Goal: Task Accomplishment & Management: Use online tool/utility

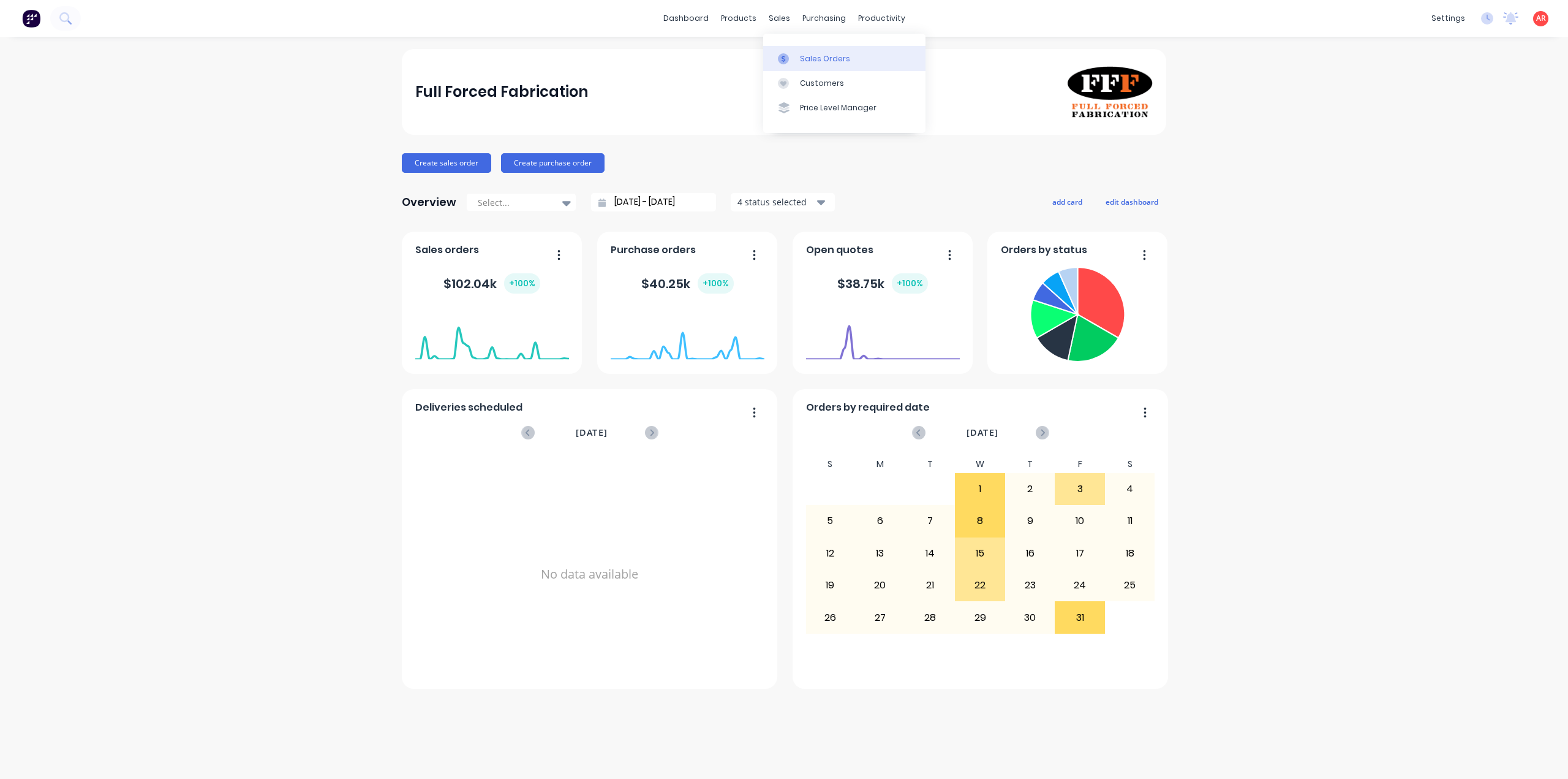
click at [787, 52] on link "Sales Orders" at bounding box center [844, 58] width 162 height 24
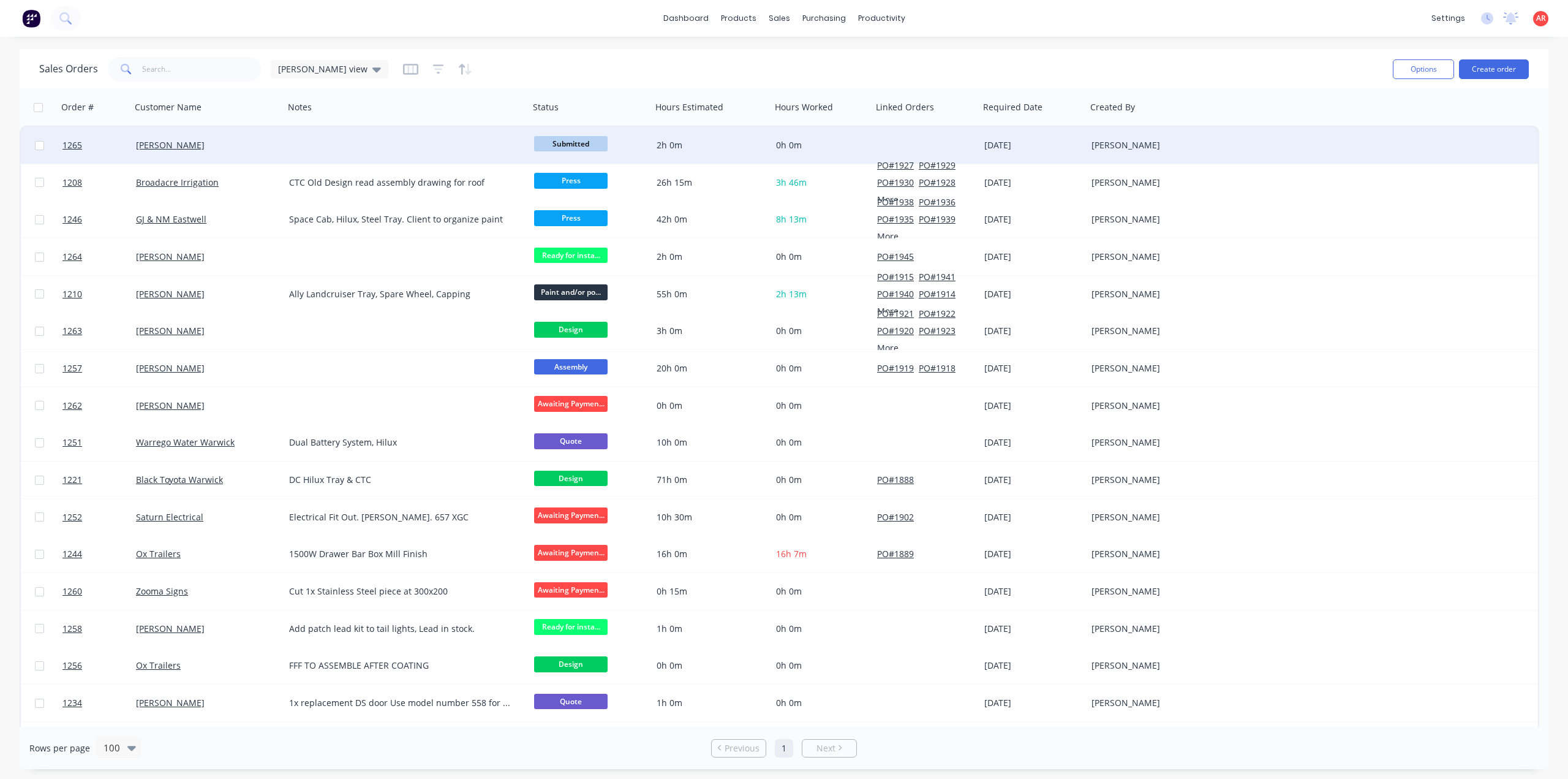
click at [240, 149] on div "[PERSON_NAME]" at bounding box center [204, 145] width 136 height 12
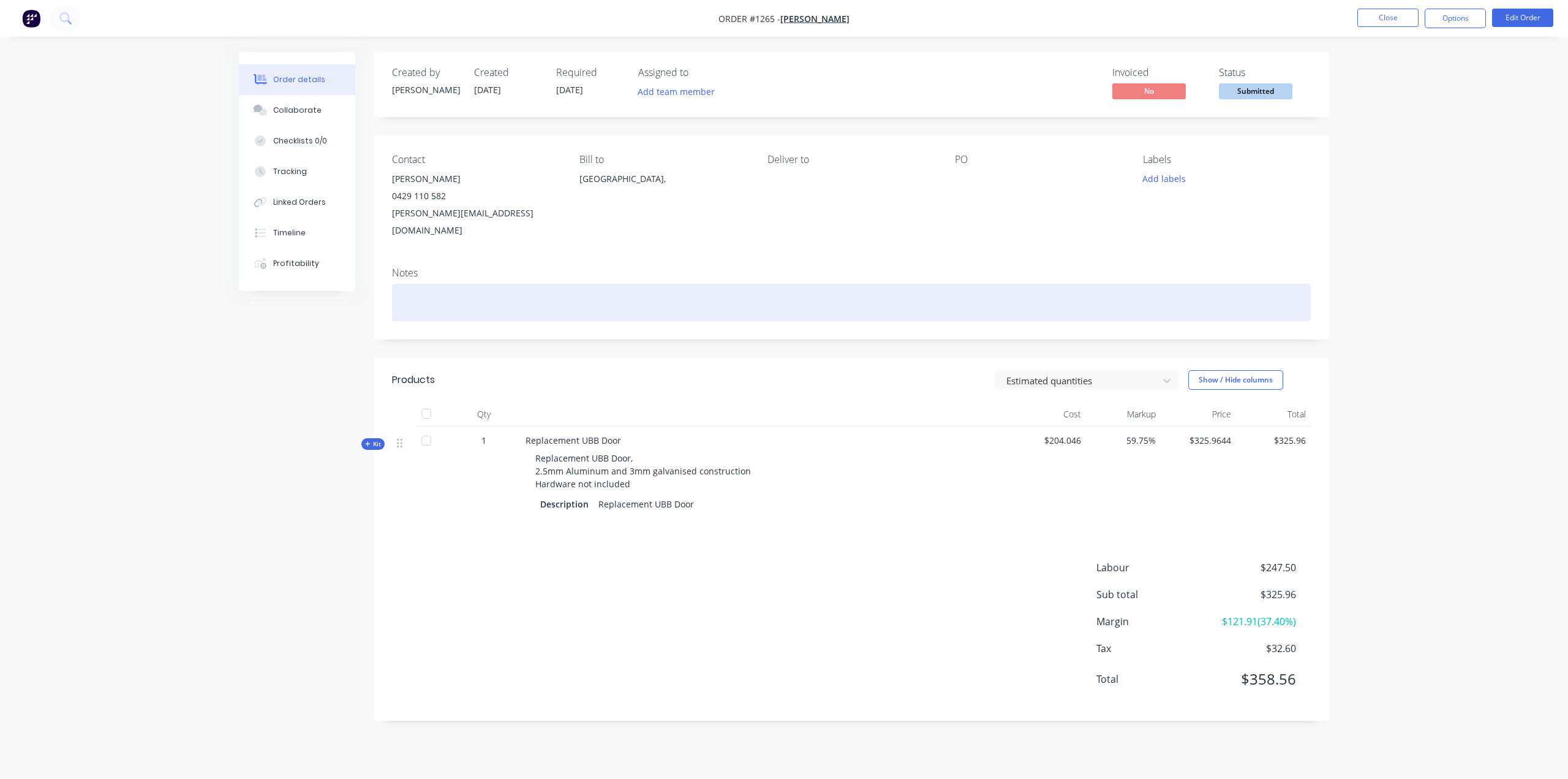
click at [441, 287] on div at bounding box center [852, 302] width 919 height 37
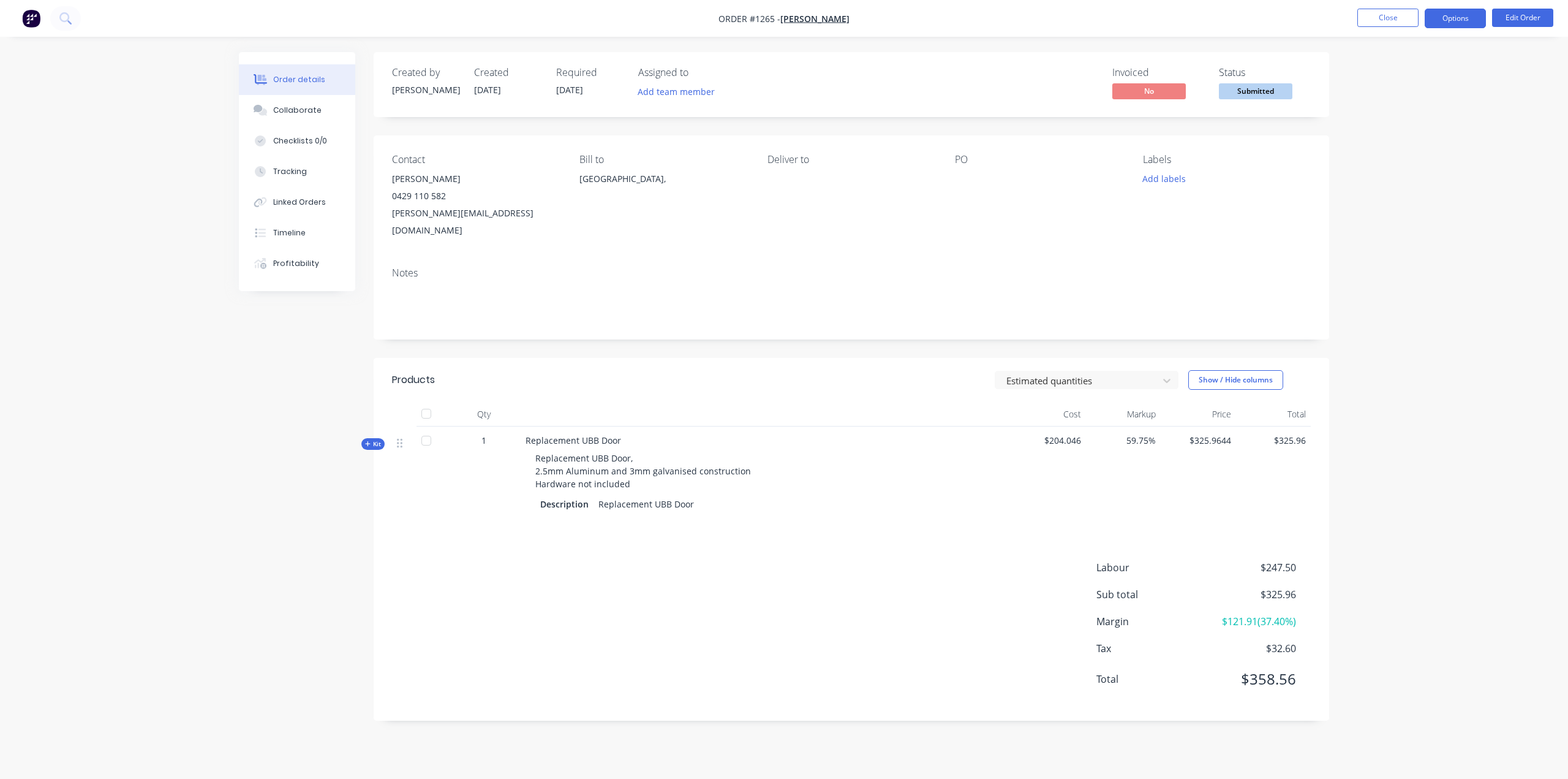
click at [1466, 19] on button "Options" at bounding box center [1455, 18] width 61 height 20
click at [1423, 149] on div "Work Order" at bounding box center [1419, 148] width 113 height 18
click at [1421, 117] on div "Without pricing" at bounding box center [1419, 124] width 113 height 18
click at [732, 311] on div "Notes" at bounding box center [851, 298] width 956 height 82
